Goal: Information Seeking & Learning: Compare options

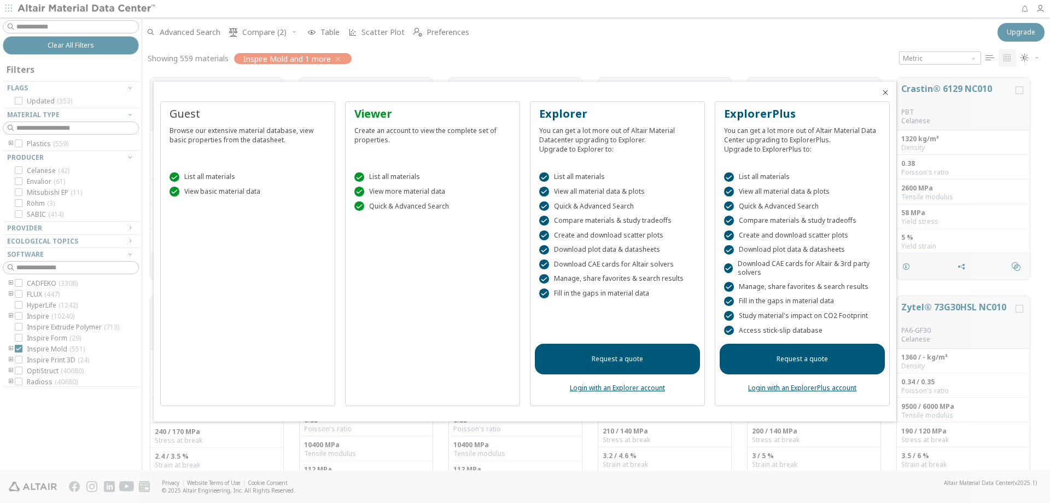
click at [292, 253] on div "Guest Browse our extensive material database, view basic properties from the da…" at bounding box center [247, 253] width 175 height 305
click at [624, 359] on link "Request a quote" at bounding box center [617, 359] width 165 height 31
click at [824, 386] on link "Login with an ExplorerPlus account" at bounding box center [802, 387] width 108 height 9
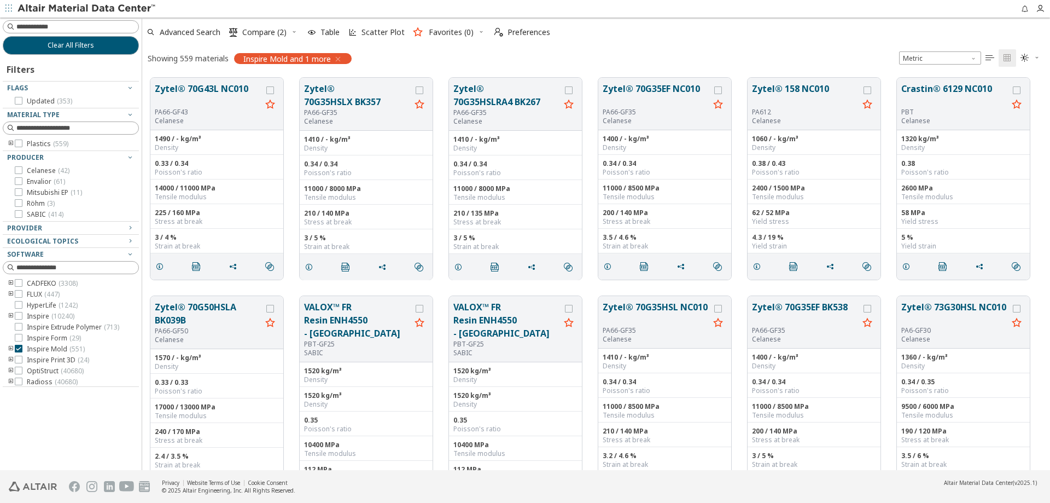
scroll to position [392, 900]
click at [21, 351] on icon at bounding box center [19, 349] width 8 height 8
click at [85, 129] on input at bounding box center [72, 128] width 134 height 12
click at [83, 28] on input at bounding box center [72, 27] width 134 height 12
type input "*********"
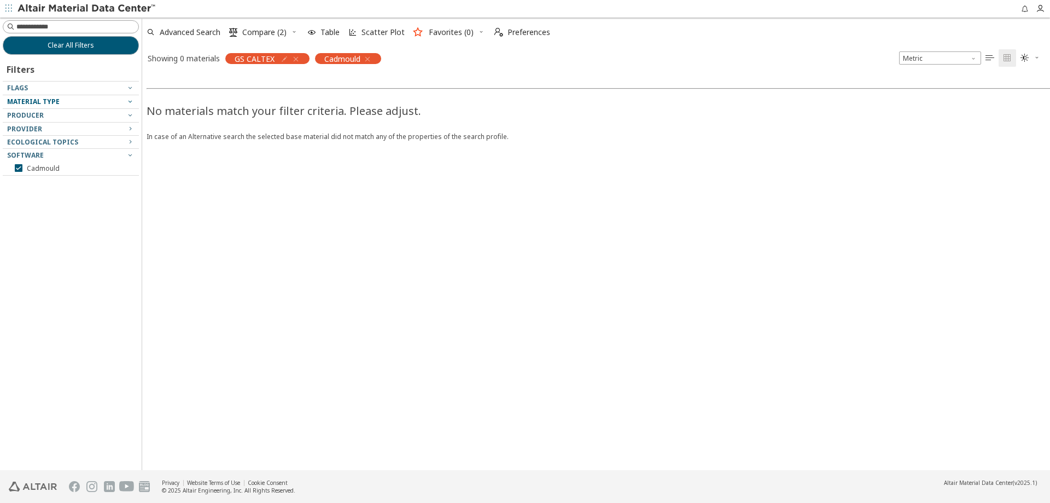
click at [133, 102] on icon "button" at bounding box center [130, 101] width 9 height 9
click at [131, 103] on icon "button" at bounding box center [130, 101] width 9 height 9
click at [49, 103] on div at bounding box center [68, 105] width 131 height 5
click at [369, 58] on icon "button" at bounding box center [367, 59] width 9 height 9
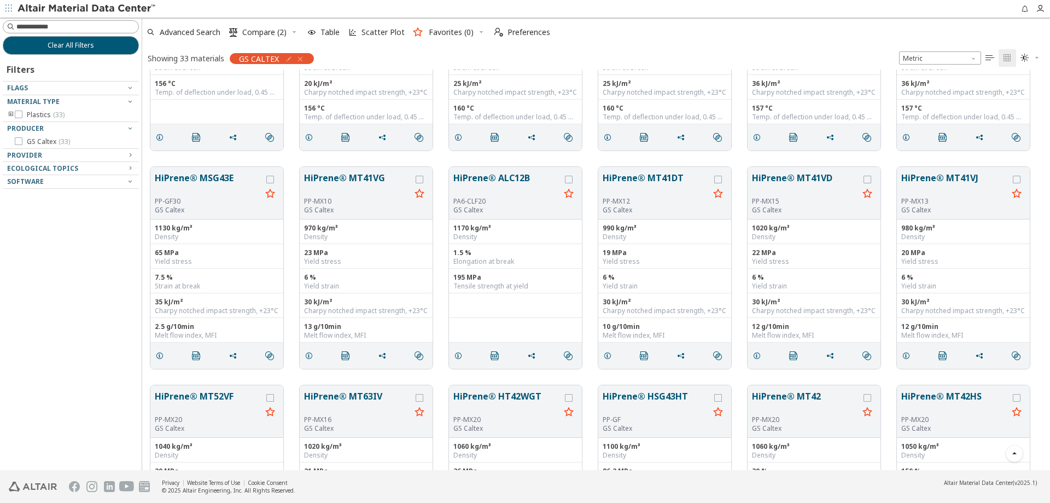
scroll to position [164, 0]
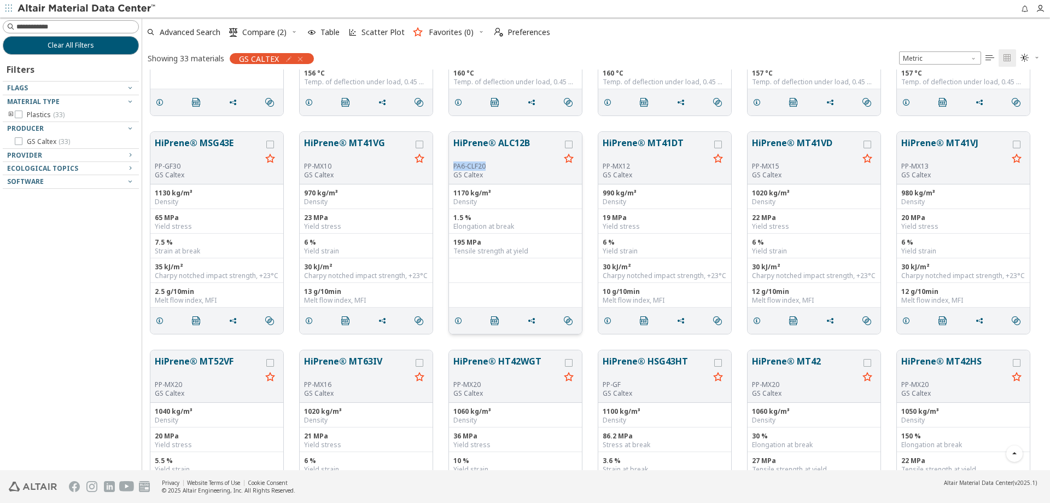
drag, startPoint x: 490, startPoint y: 166, endPoint x: 454, endPoint y: 166, distance: 36.7
click at [454, 166] on div "PA6-CLF20" at bounding box center [507, 166] width 107 height 9
copy div "PA6-CLF20"
click at [67, 27] on input at bounding box center [77, 26] width 122 height 11
paste input "*********"
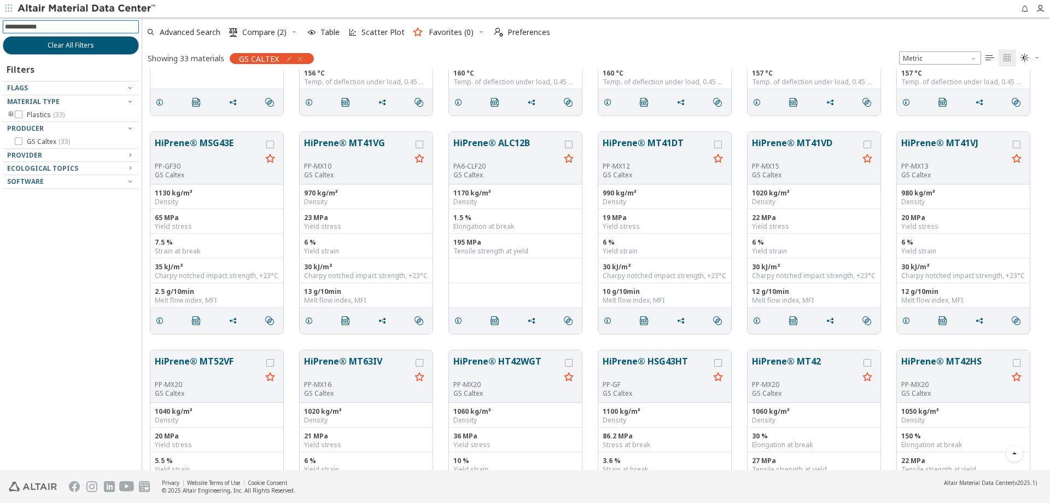
type input "*********"
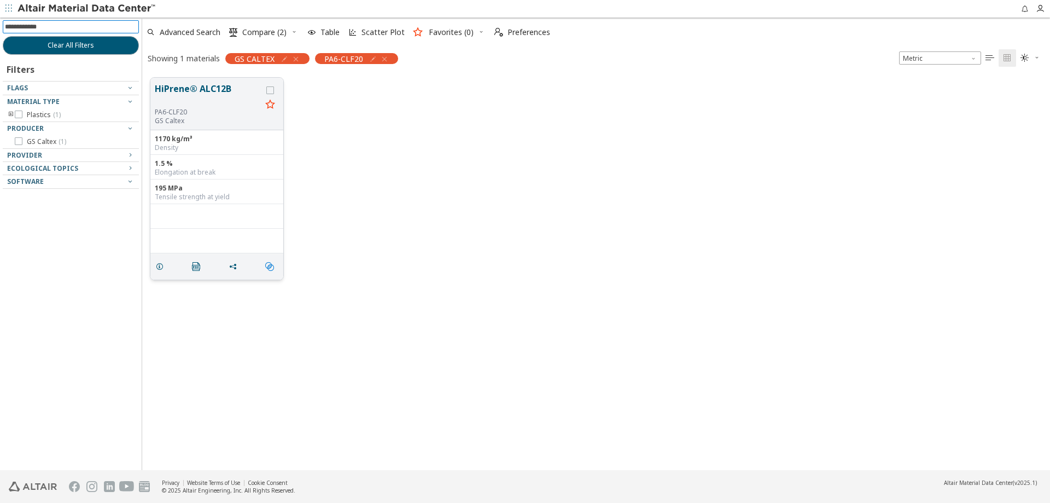
click at [272, 268] on icon "" at bounding box center [269, 266] width 9 height 9
click at [312, 287] on span "Similar Mechanical Properties" at bounding box center [317, 287] width 105 height 18
